Goal: Share content

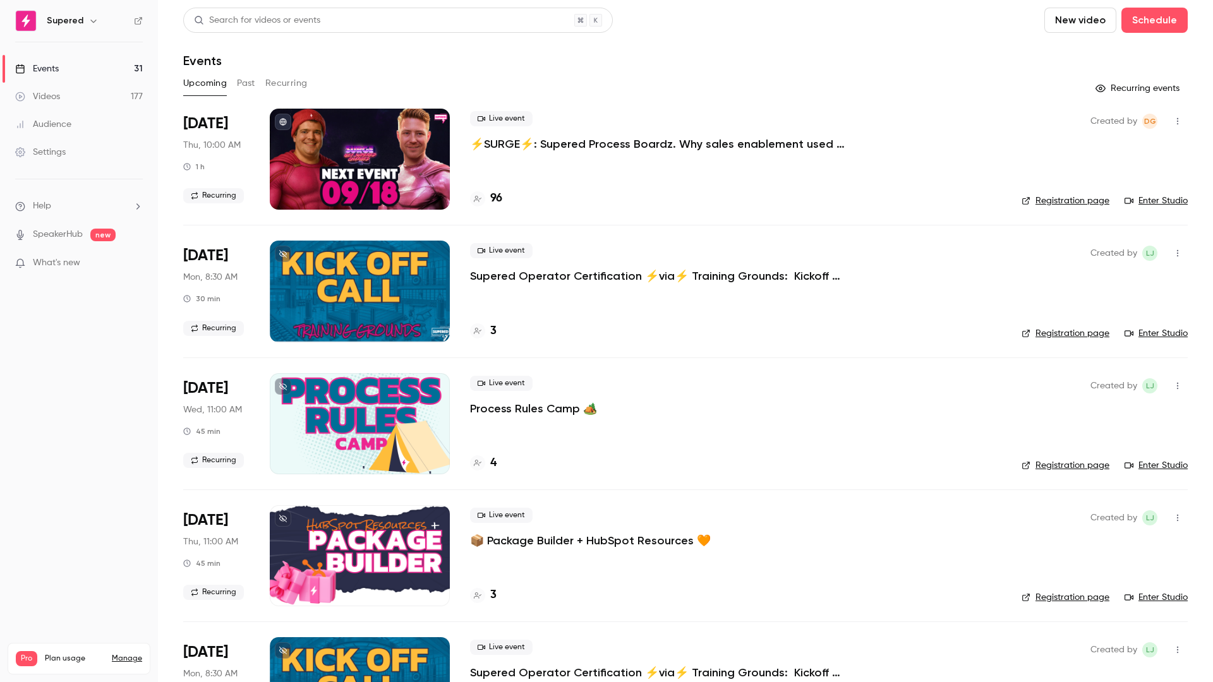
click at [570, 146] on p "⚡️SURGE⚡️: Supered Process Boardz. Why sales enablement used to feel hard" at bounding box center [659, 143] width 379 height 15
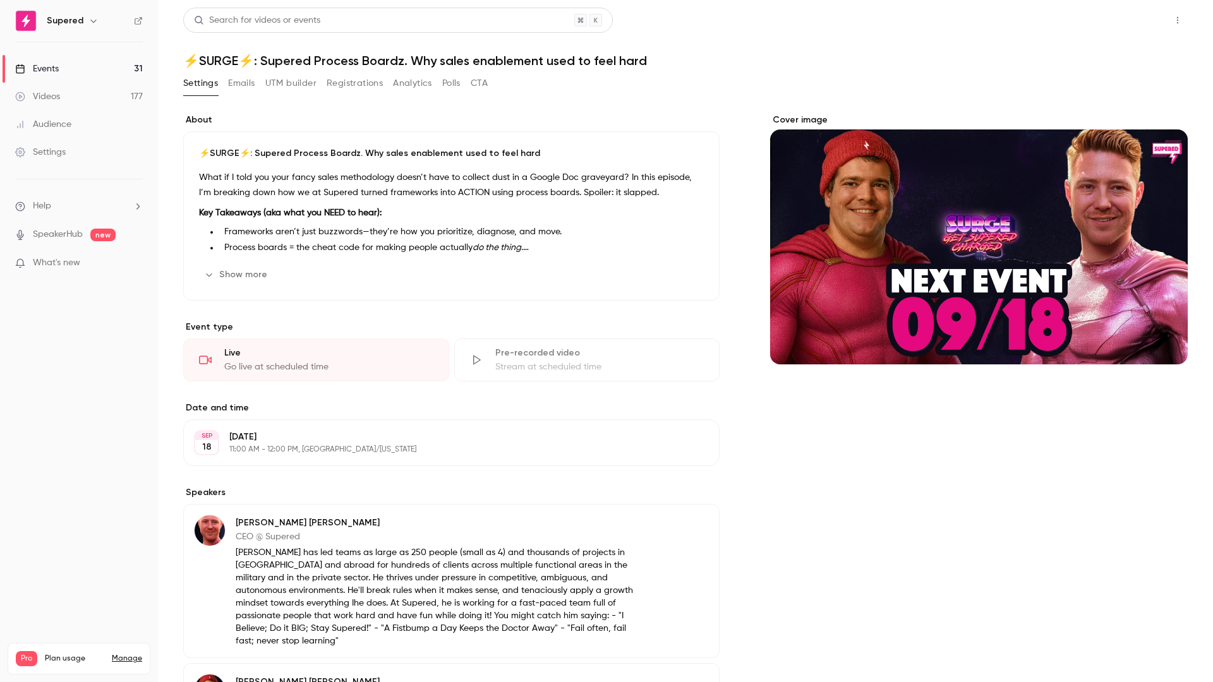
click at [973, 18] on button "Share" at bounding box center [1132, 20] width 50 height 25
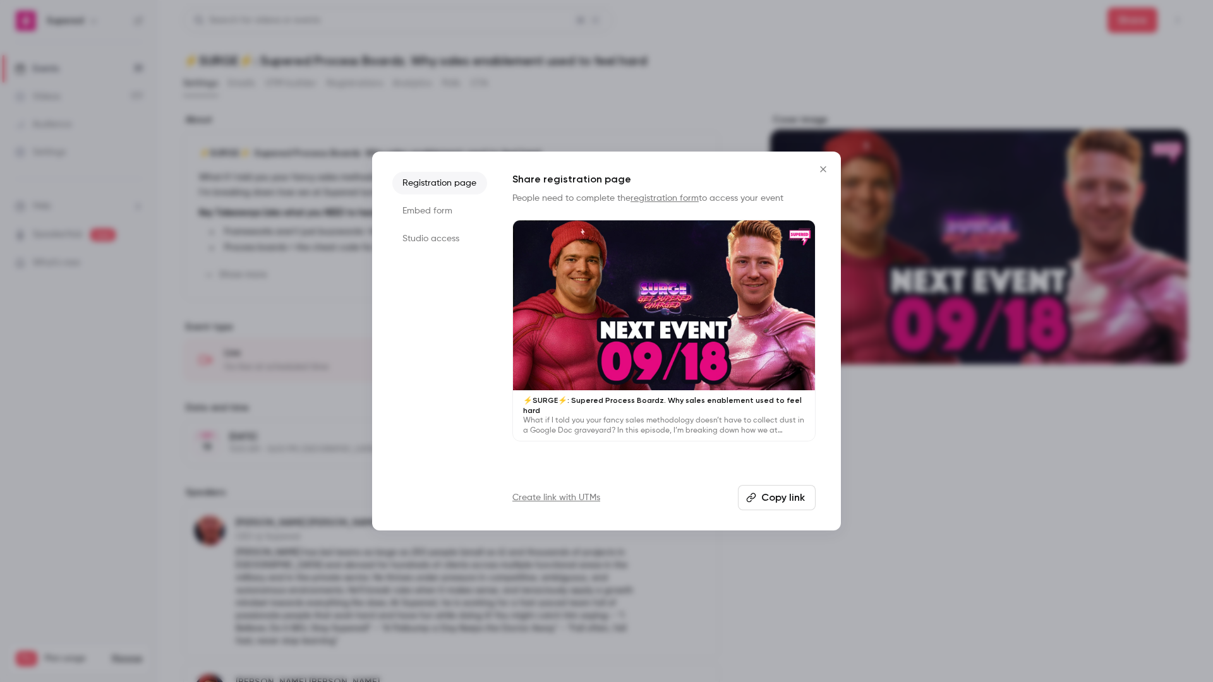
click at [779, 503] on button "Copy link" at bounding box center [777, 497] width 78 height 25
